Goal: Check status: Check status

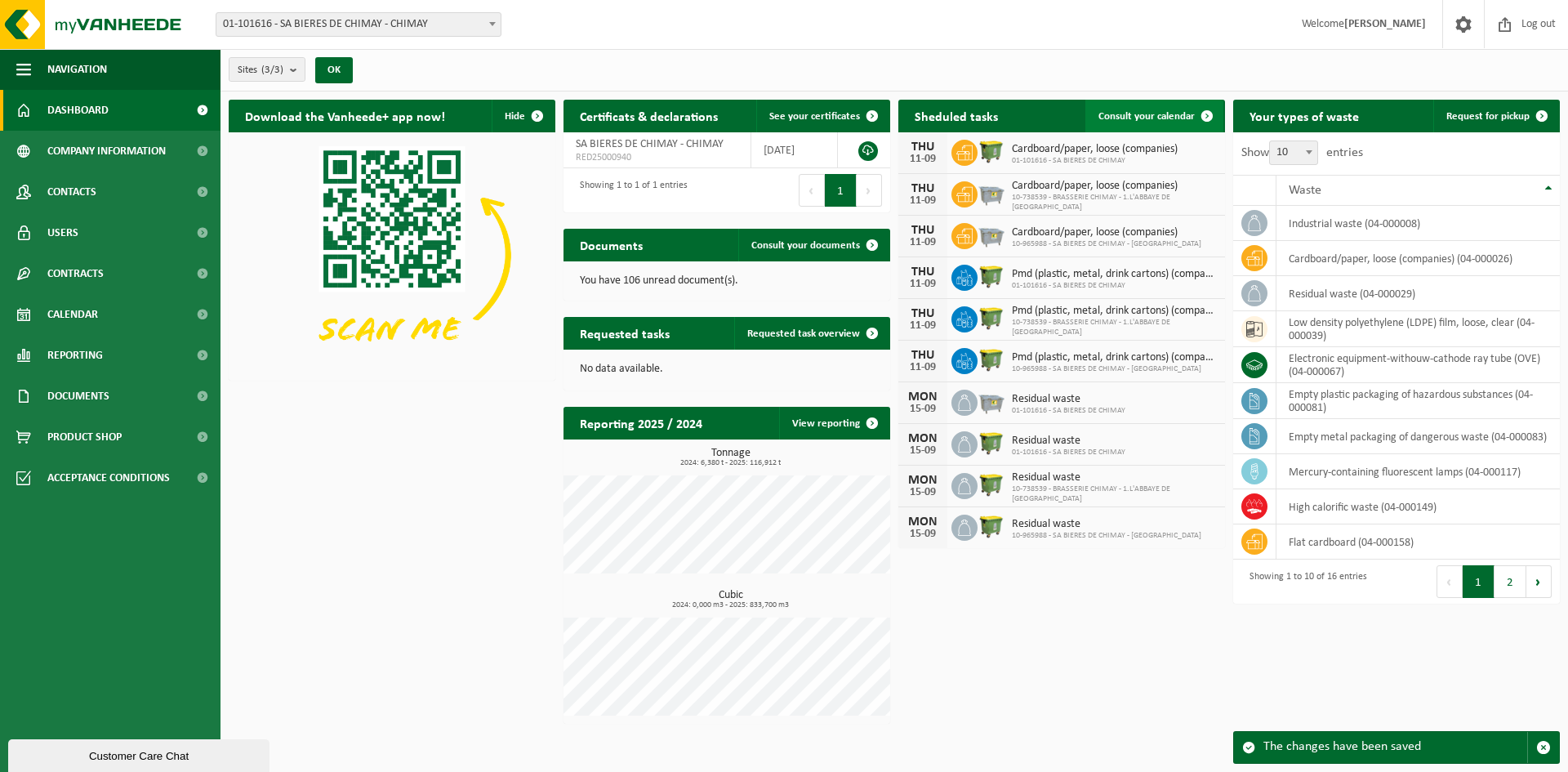
click at [1159, 119] on span "Consult your calendar" at bounding box center [1146, 117] width 96 height 11
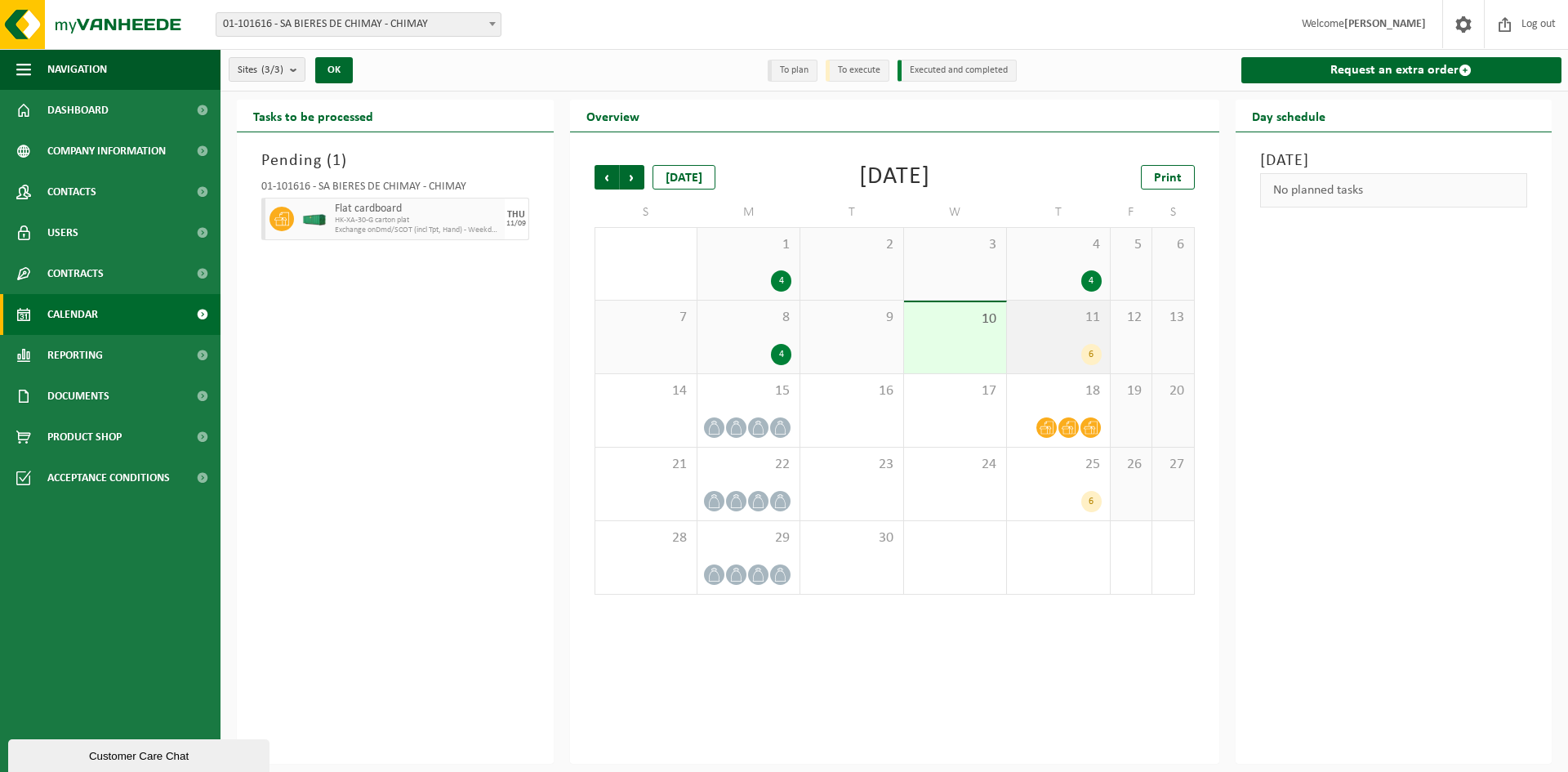
click at [1088, 358] on div "6" at bounding box center [1091, 355] width 21 height 22
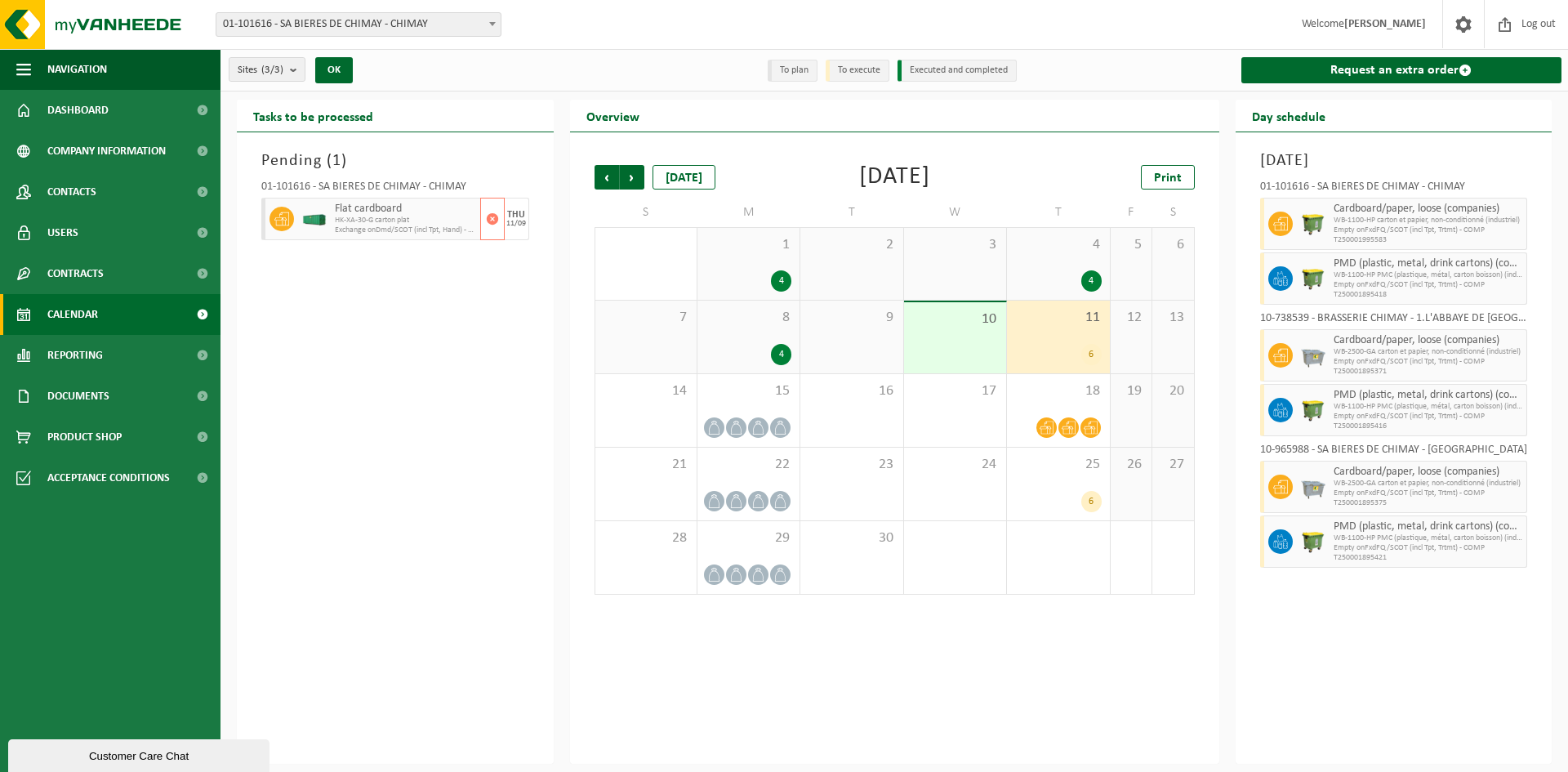
click at [335, 228] on span "Exchange onDmd/SCOT (incl Tpt, Hand) - Weekday - HK (Exch)" at bounding box center [405, 230] width 141 height 10
click at [519, 231] on div "THU 11/09" at bounding box center [517, 218] width 24 height 42
click at [1453, 31] on span at bounding box center [1463, 24] width 24 height 49
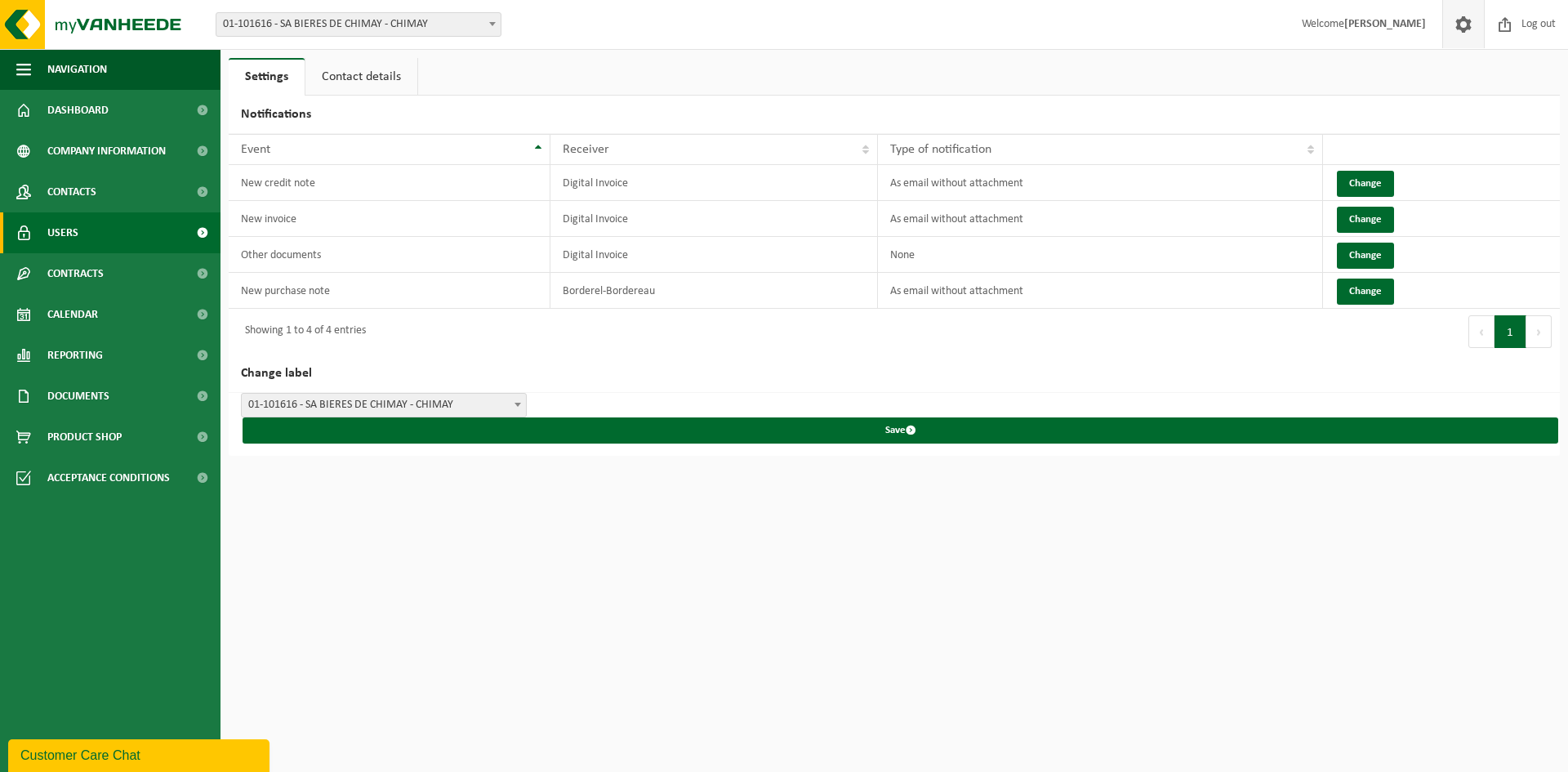
click at [101, 239] on link "Users" at bounding box center [110, 232] width 220 height 40
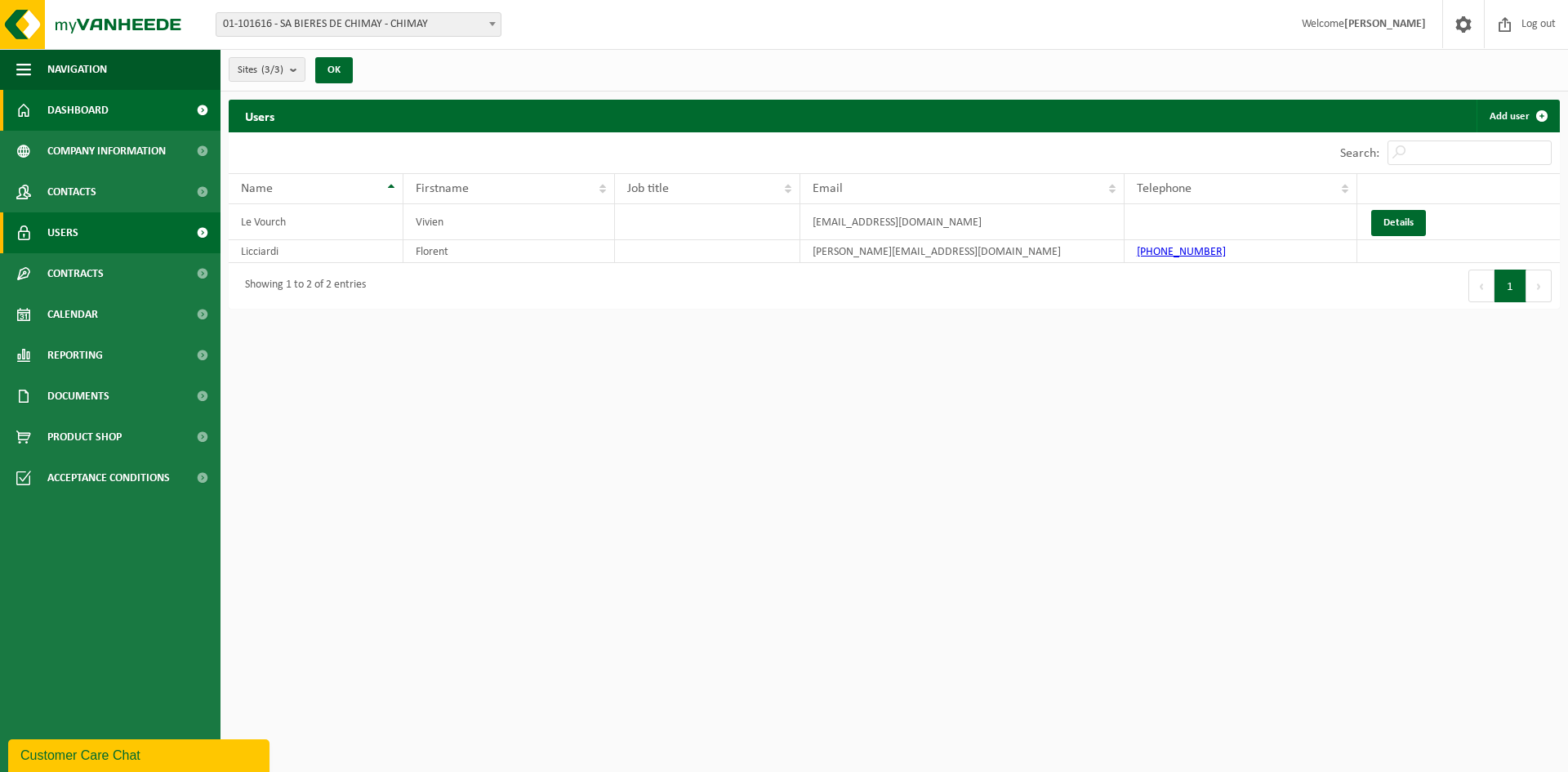
click at [84, 116] on span "Dashboard" at bounding box center [78, 110] width 61 height 40
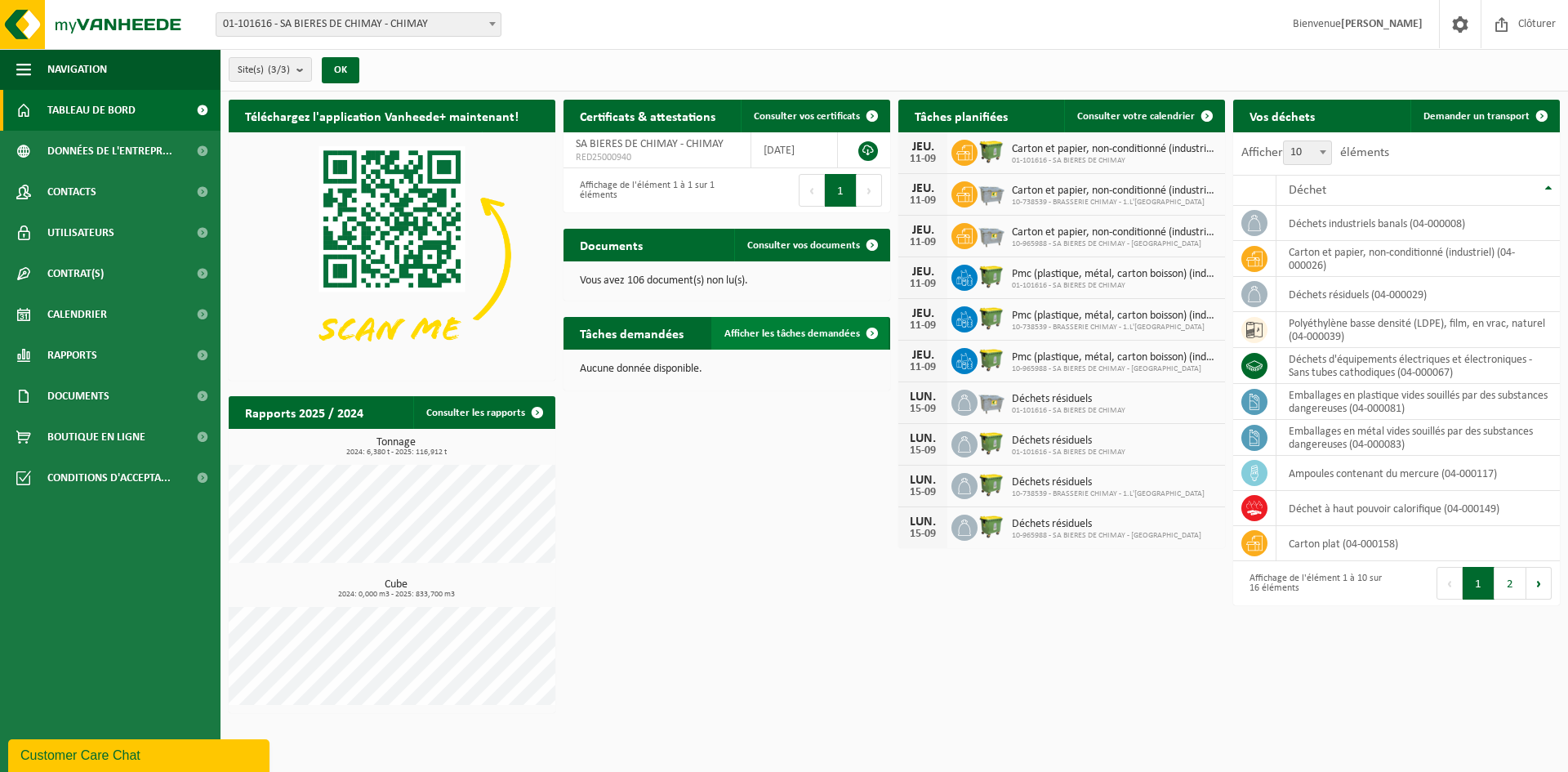
click at [803, 331] on span "Afficher les tâches demandées" at bounding box center [792, 333] width 136 height 11
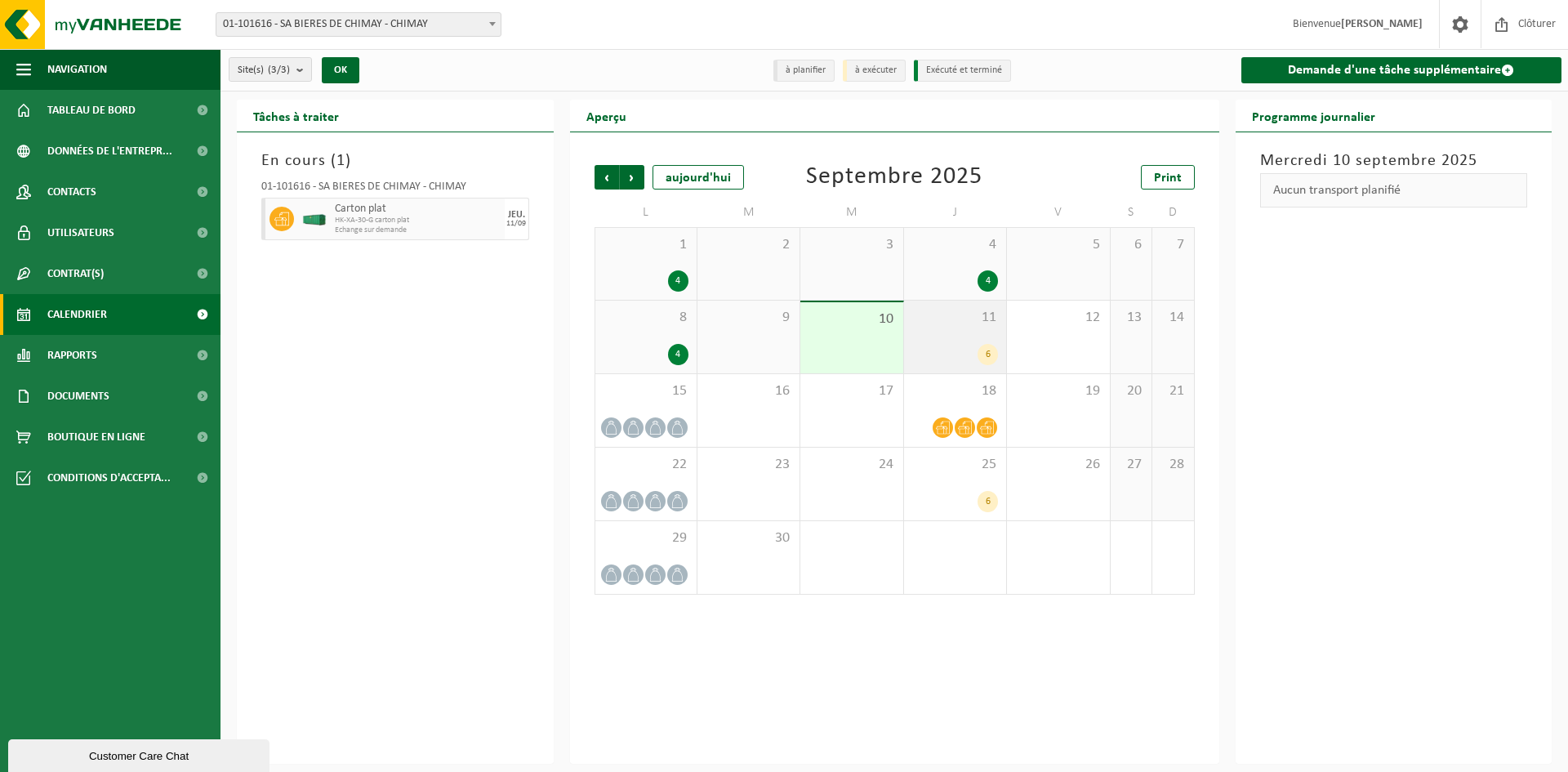
click at [979, 354] on div "6" at bounding box center [988, 355] width 21 height 22
